Goal: Navigation & Orientation: Find specific page/section

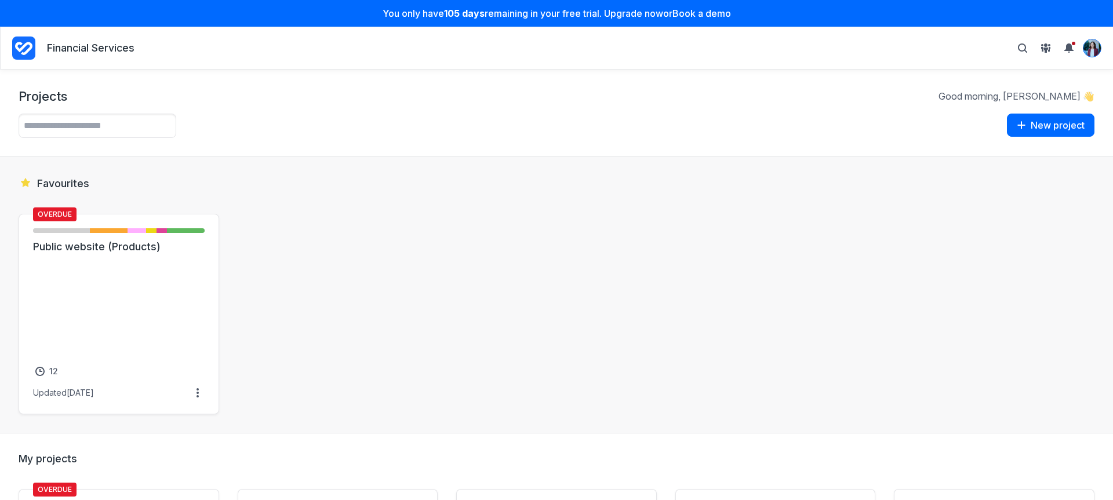
click at [1096, 45] on img "View profile menu" at bounding box center [1091, 47] width 17 height 17
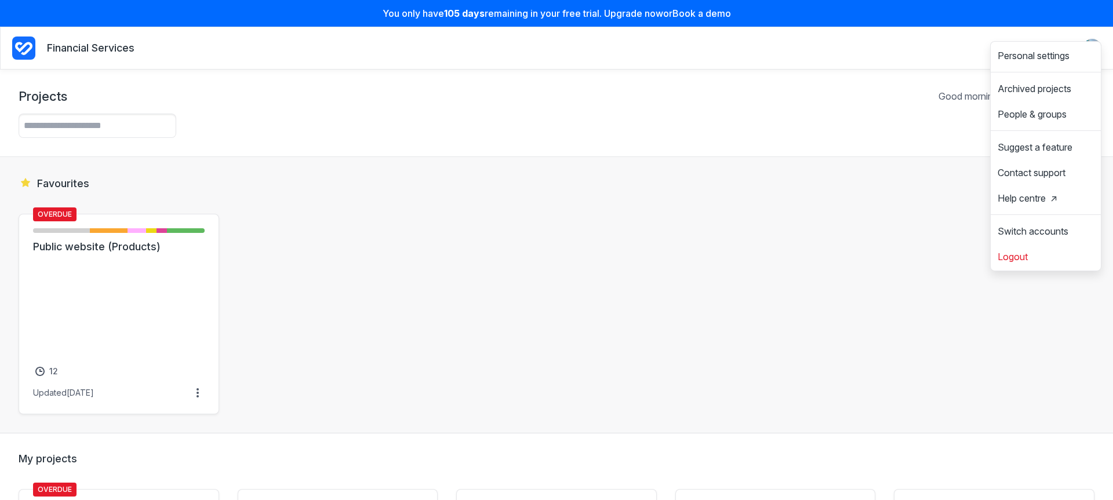
drag, startPoint x: 844, startPoint y: 179, endPoint x: 822, endPoint y: 190, distance: 24.1
click at [844, 179] on h2 "Favourites" at bounding box center [557, 183] width 1076 height 15
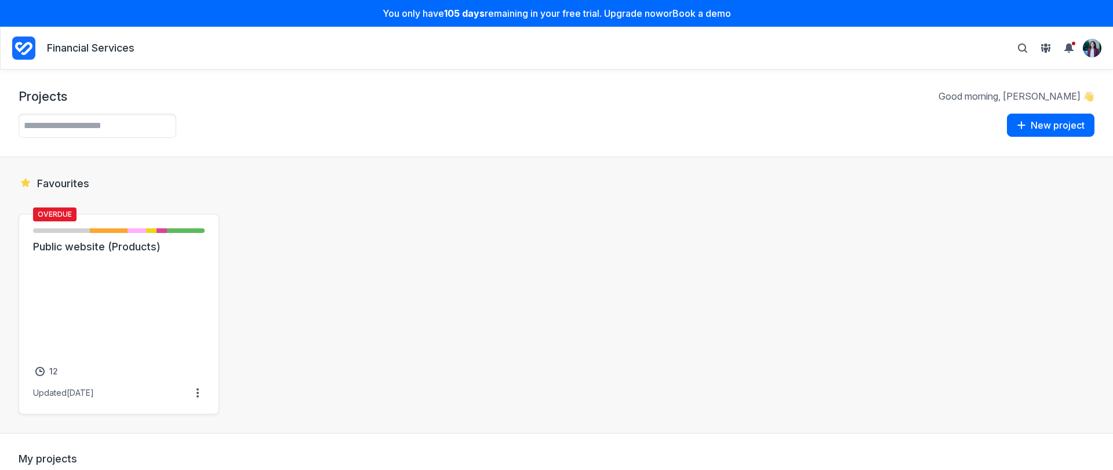
click at [316, 135] on div "Example projects View one of our example projects to take inspiration for your …" at bounding box center [557, 126] width 1076 height 24
click at [24, 50] on icon "Project Dashboard" at bounding box center [23, 48] width 23 height 23
drag, startPoint x: 208, startPoint y: 60, endPoint x: 22, endPoint y: 50, distance: 186.3
click at [22, 50] on nav "Financial Services Personal settings Archived projects People & groups Suggest …" at bounding box center [556, 48] width 1089 height 28
drag, startPoint x: 181, startPoint y: 56, endPoint x: 34, endPoint y: 47, distance: 147.5
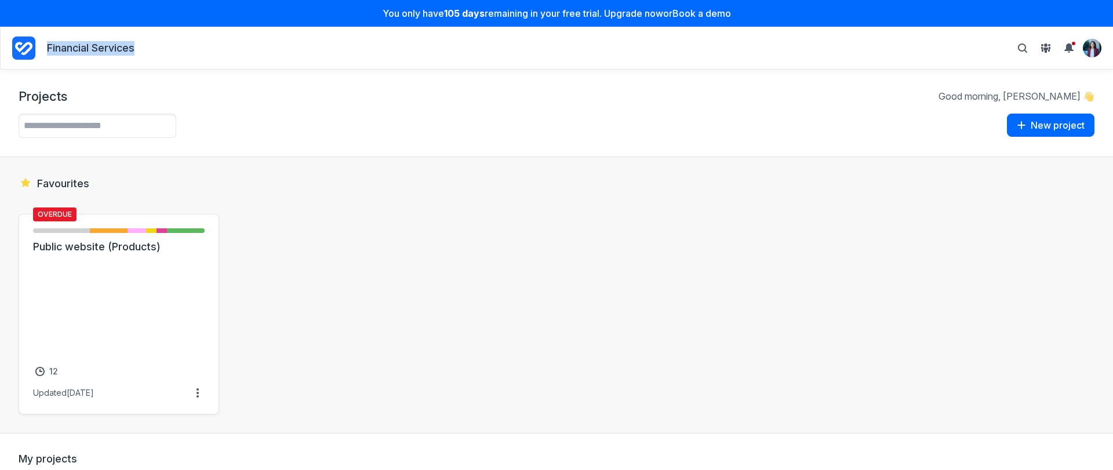
click at [34, 47] on nav "Financial Services Personal settings Archived projects People & groups Suggest …" at bounding box center [556, 48] width 1089 height 28
drag, startPoint x: 52, startPoint y: 49, endPoint x: 155, endPoint y: 54, distance: 103.3
click at [155, 54] on nav "Financial Services Personal settings Archived projects People & groups Suggest …" at bounding box center [556, 48] width 1089 height 28
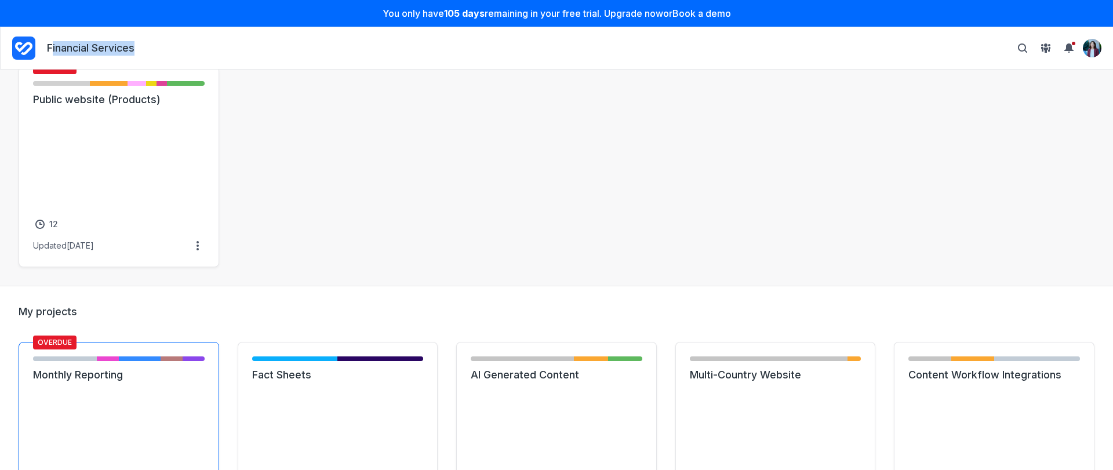
scroll to position [77, 0]
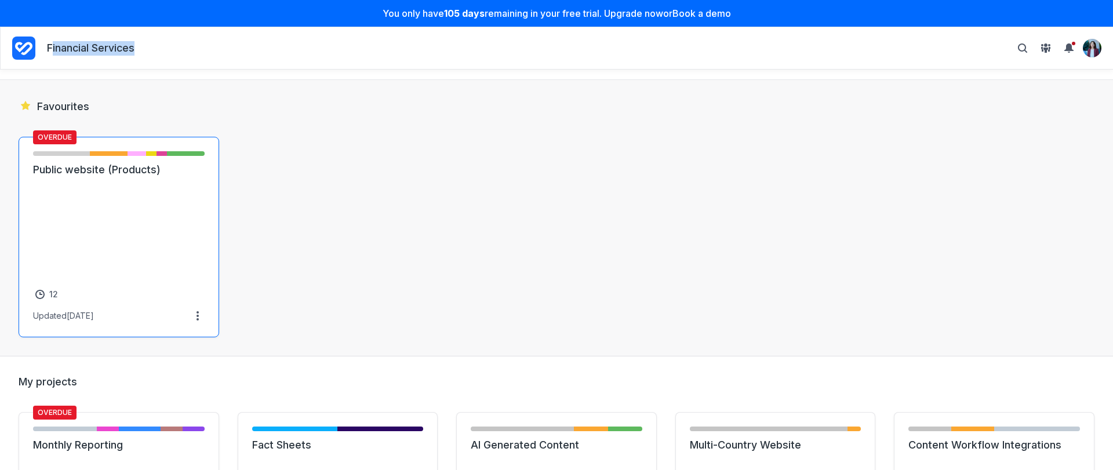
click at [140, 177] on link "Public website (Products)" at bounding box center [119, 170] width 172 height 14
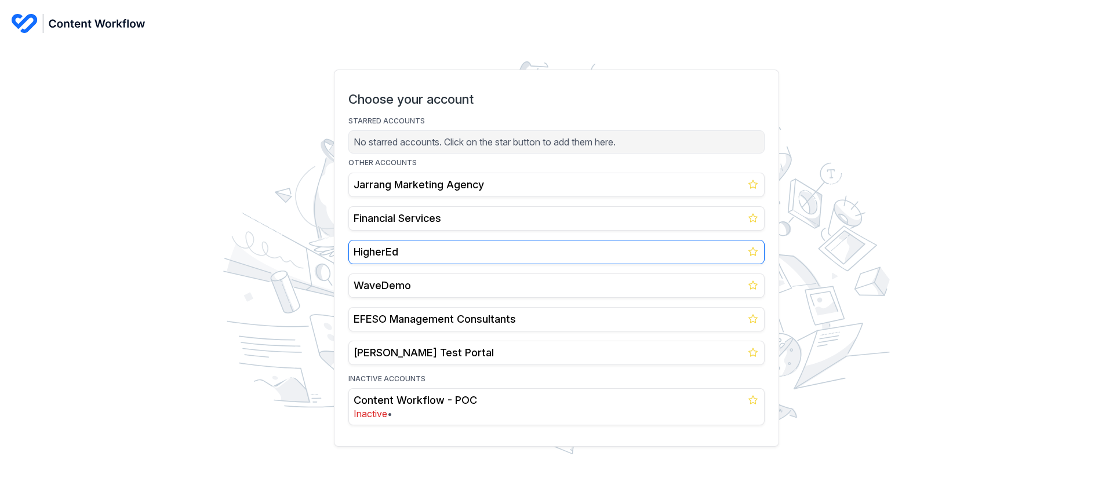
click at [387, 247] on h2 "HigherEd" at bounding box center [557, 252] width 406 height 14
